Goal: Find specific page/section: Find specific page/section

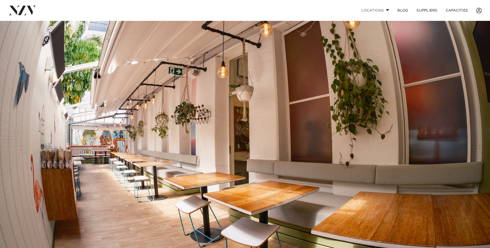
click at [386, 11] on span at bounding box center [387, 10] width 3 height 2
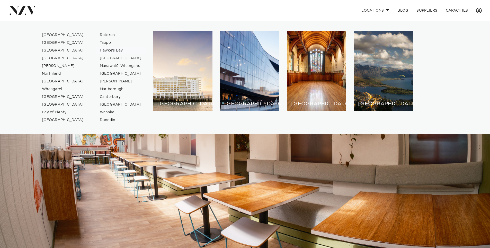
click at [106, 49] on link "Hawke's Bay" at bounding box center [121, 51] width 50 height 8
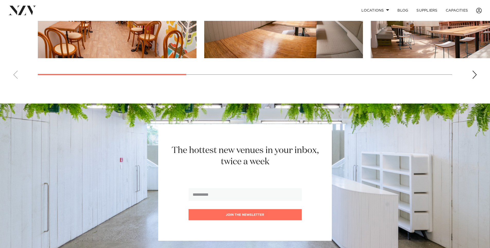
scroll to position [632, 0]
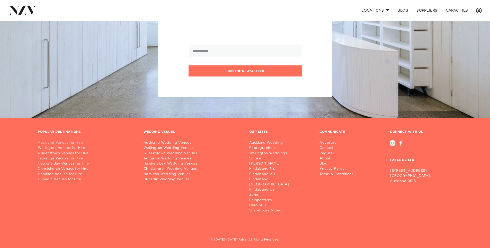
click at [70, 144] on link "Auckland Venues for Hire" at bounding box center [86, 142] width 97 height 5
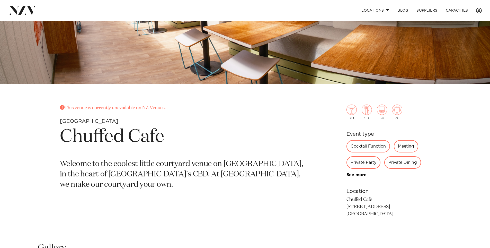
scroll to position [142, 0]
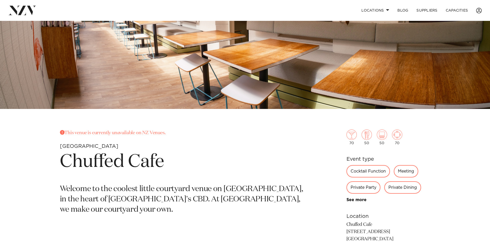
drag, startPoint x: 164, startPoint y: 134, endPoint x: 65, endPoint y: 133, distance: 98.8
click at [65, 133] on p "This venue is currently unavailable on NZ Venues." at bounding box center [185, 132] width 250 height 7
click at [83, 146] on small "[GEOGRAPHIC_DATA]" at bounding box center [89, 146] width 58 height 5
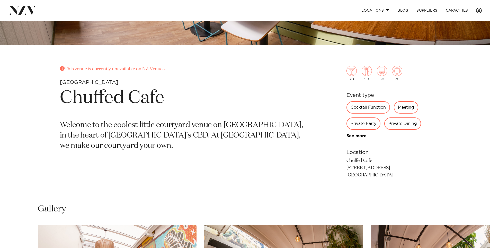
scroll to position [116, 0]
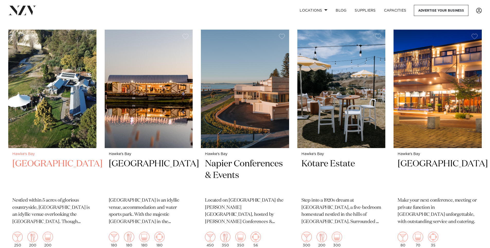
scroll to position [180, 0]
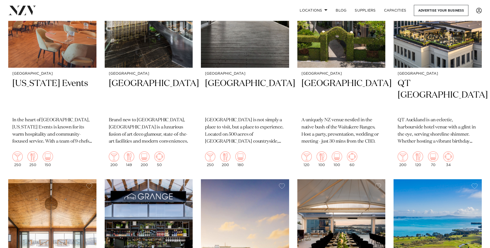
scroll to position [1441, 0]
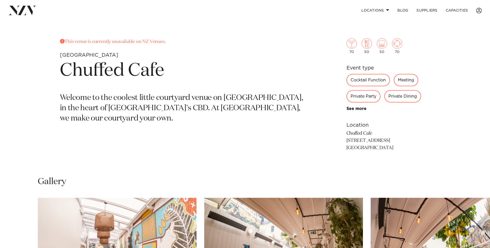
scroll to position [232, 0]
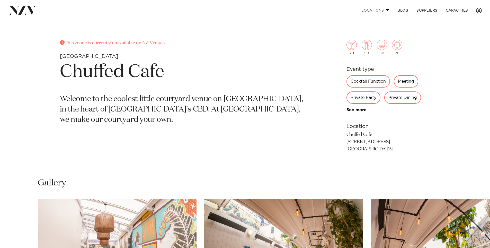
click at [388, 7] on link "Locations" at bounding box center [375, 10] width 36 height 11
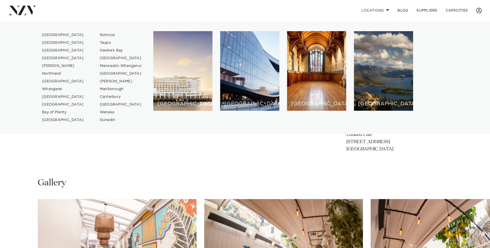
click at [166, 95] on div "[GEOGRAPHIC_DATA]" at bounding box center [182, 70] width 59 height 79
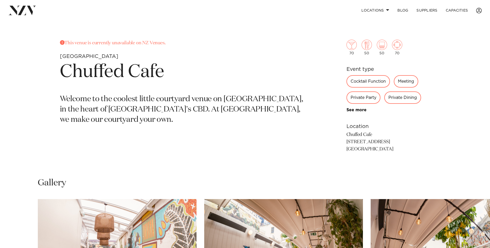
scroll to position [230, 0]
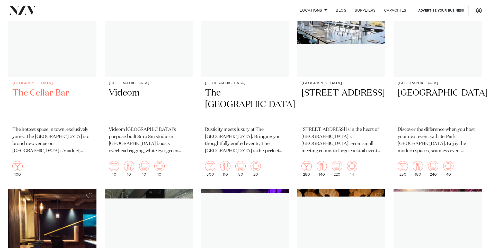
scroll to position [3524, 0]
